Goal: Check status: Check status

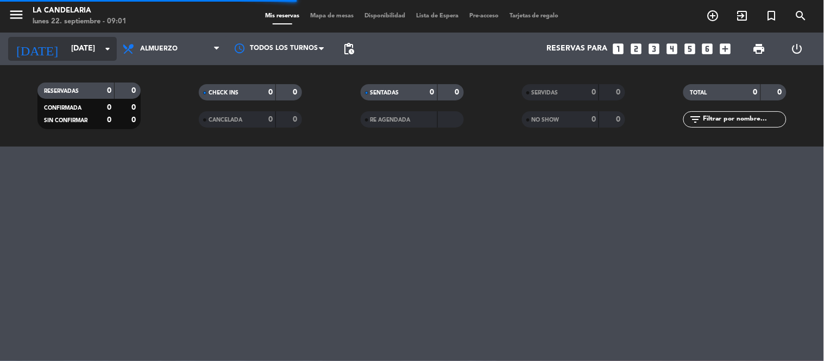
click at [66, 46] on input "[DATE]" at bounding box center [117, 49] width 103 height 20
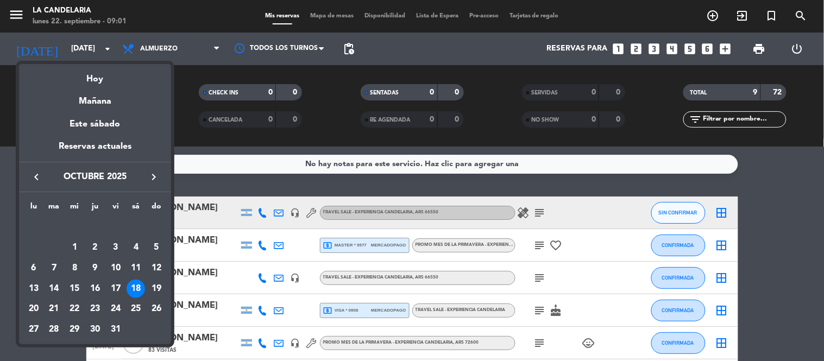
click at [807, 17] on div at bounding box center [412, 180] width 824 height 361
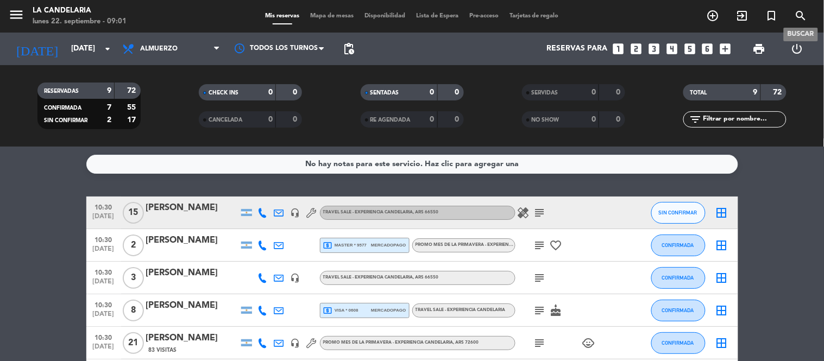
click at [805, 17] on icon "search" at bounding box center [801, 15] width 13 height 13
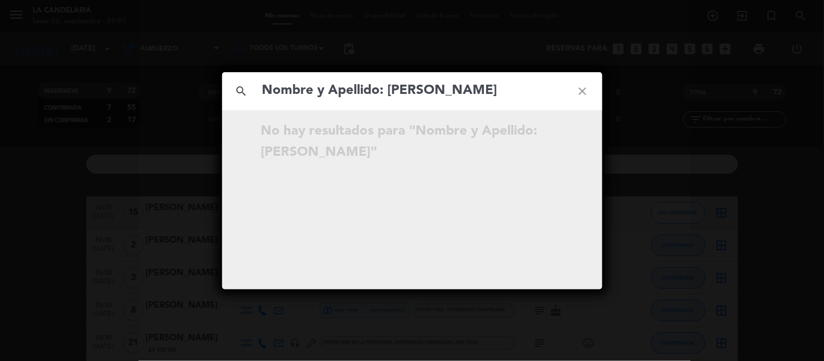
drag, startPoint x: 437, startPoint y: 90, endPoint x: 112, endPoint y: 70, distance: 325.5
click at [109, 70] on div "search Nombre y Apellido: [PERSON_NAME] close No hay resultados para "Nombre y …" at bounding box center [412, 180] width 824 height 361
type input "[PERSON_NAME]"
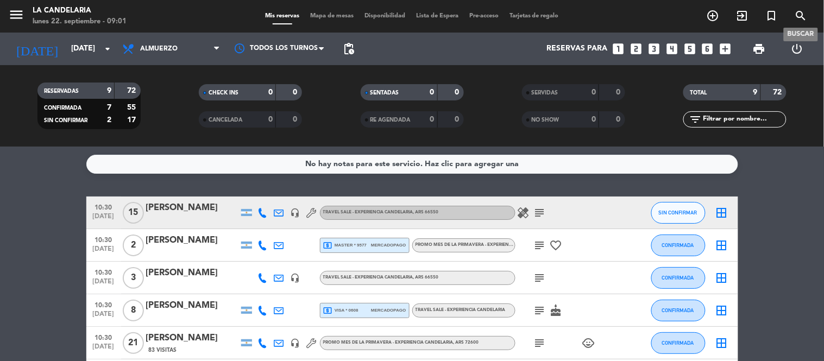
click at [800, 17] on icon "search" at bounding box center [801, 15] width 13 height 13
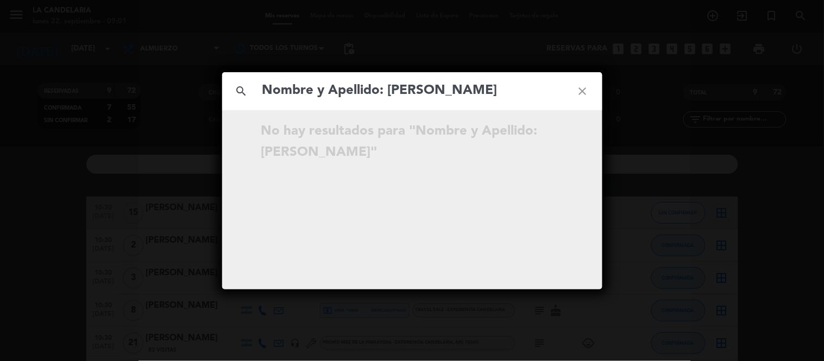
drag, startPoint x: 432, startPoint y: 90, endPoint x: 274, endPoint y: 89, distance: 158.1
click at [274, 89] on input "Nombre y Apellido: [PERSON_NAME]" at bounding box center [412, 91] width 302 height 22
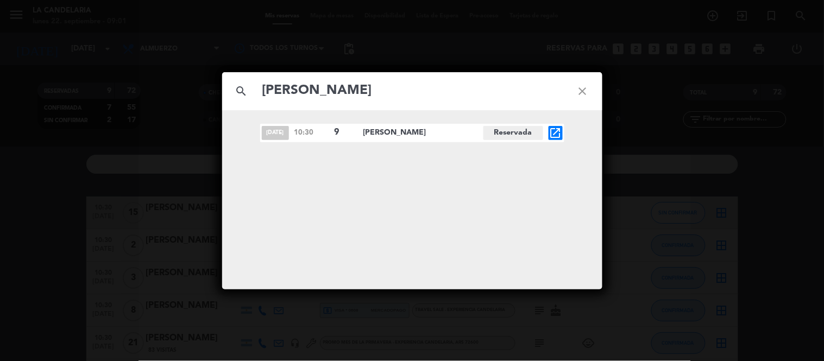
type input "[PERSON_NAME]"
click at [556, 131] on icon "open_in_new" at bounding box center [555, 133] width 13 height 13
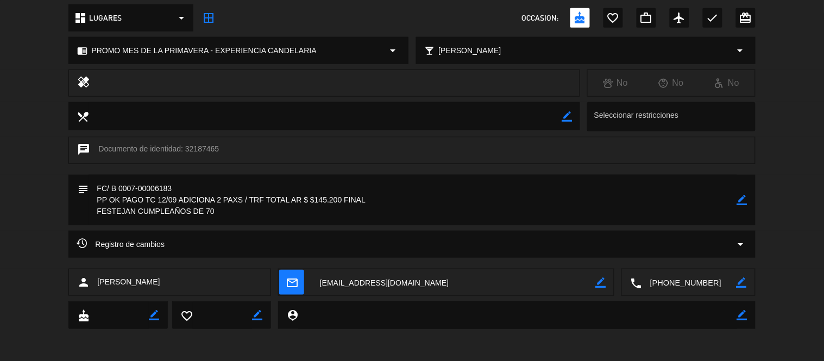
scroll to position [127, 0]
click at [210, 145] on div "chat Documento de identidad: 32187465" at bounding box center [411, 149] width 687 height 27
copy div "32187465"
